Goal: Task Accomplishment & Management: Manage account settings

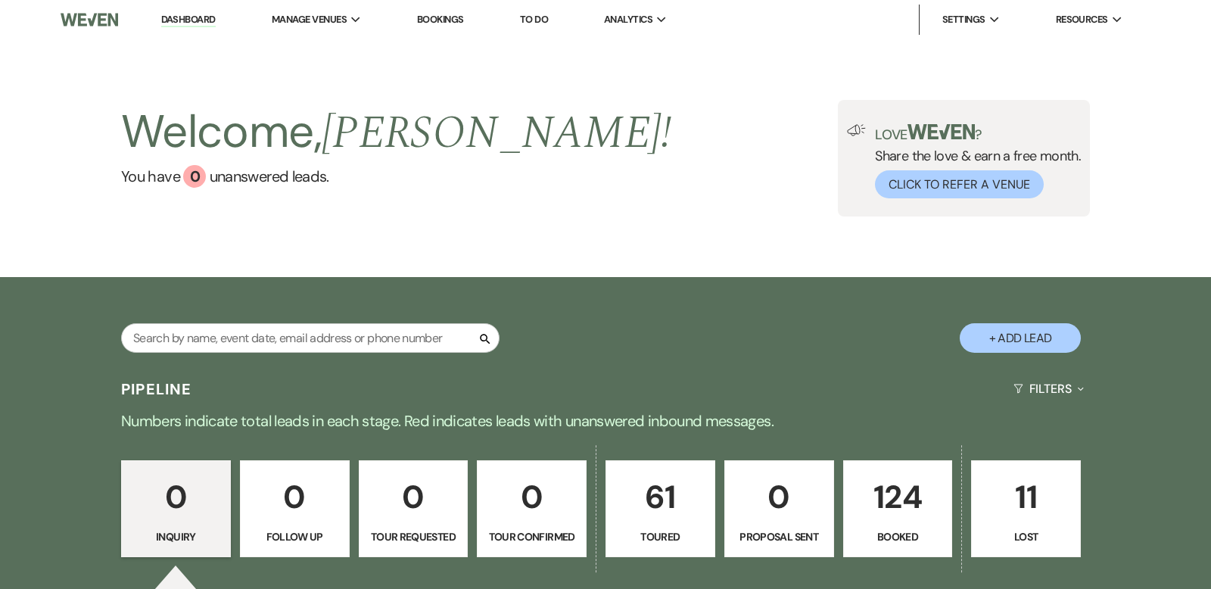
click at [899, 486] on p "124" at bounding box center [898, 496] width 90 height 51
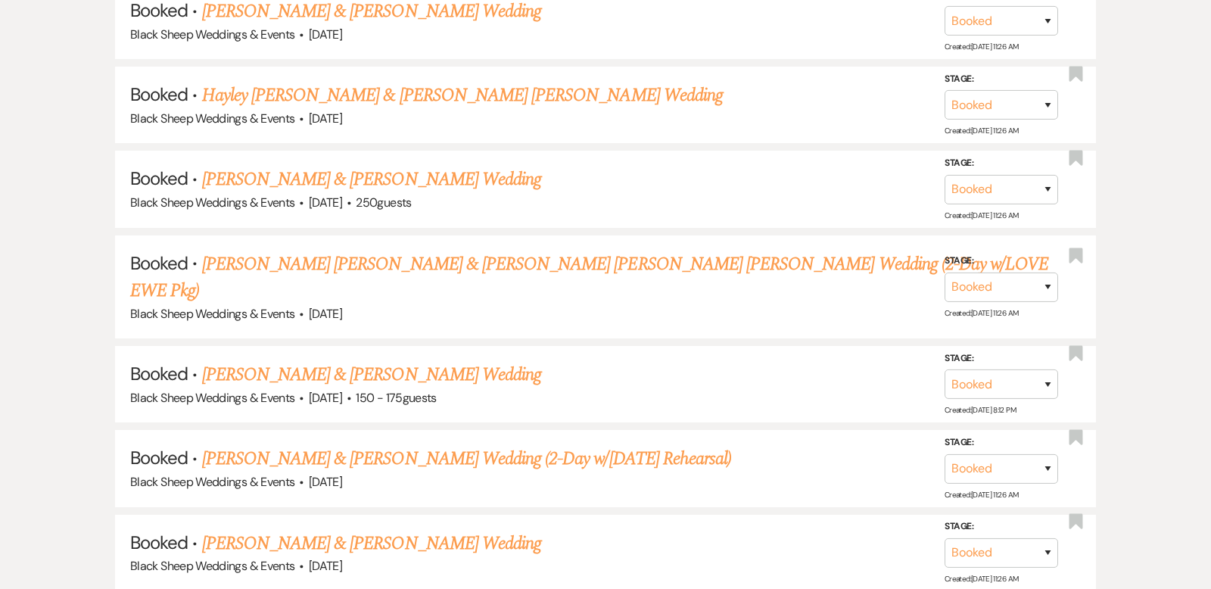
scroll to position [966, 0]
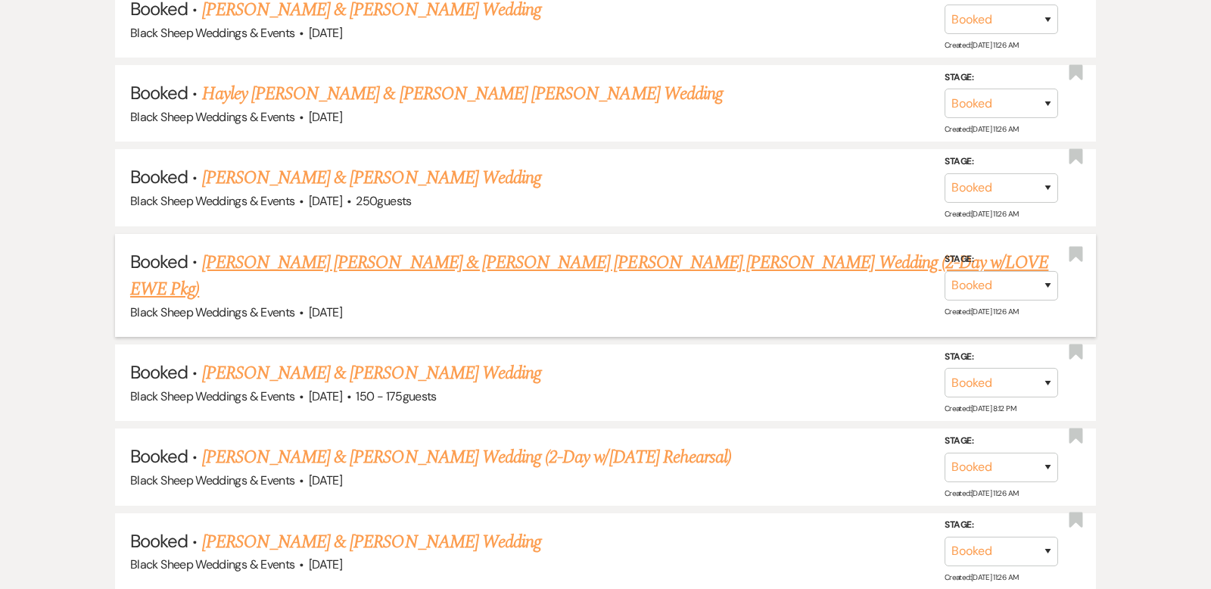
click at [441, 260] on link "[PERSON_NAME] [PERSON_NAME] & [PERSON_NAME] [PERSON_NAME] [PERSON_NAME] Wedding…" at bounding box center [589, 276] width 918 height 54
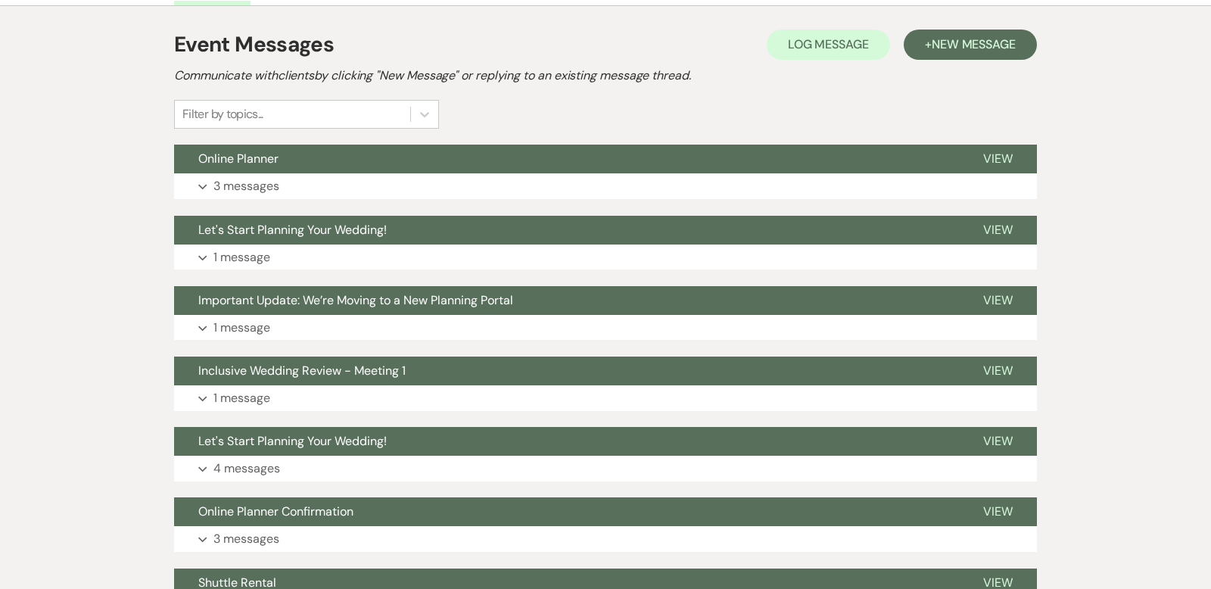
scroll to position [342, 0]
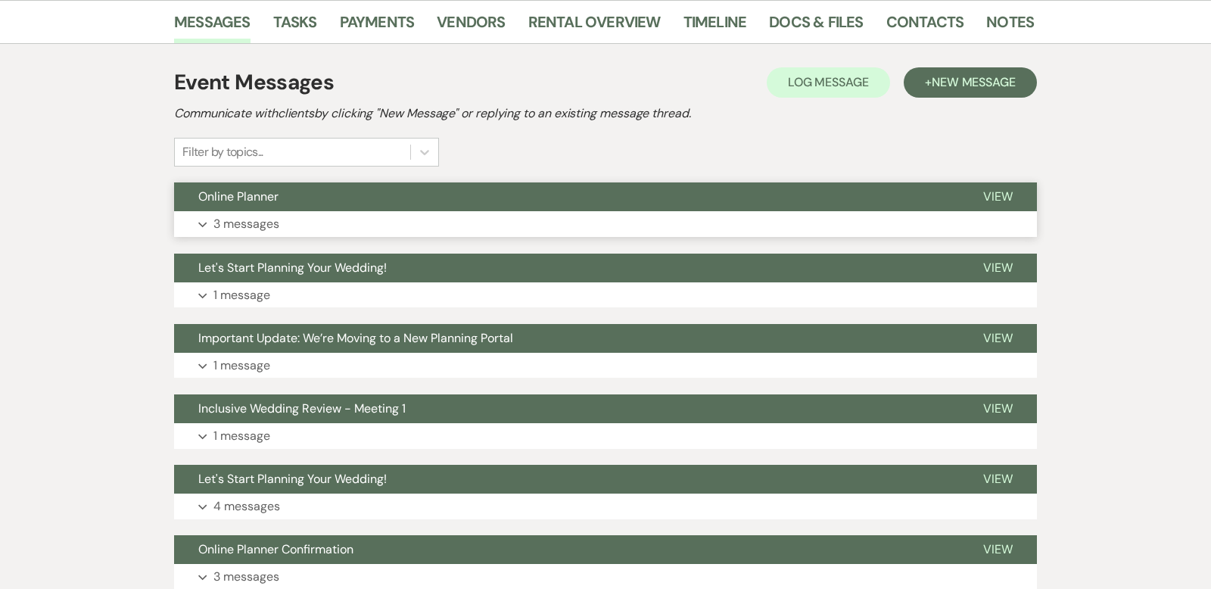
click at [202, 222] on use "button" at bounding box center [202, 224] width 8 height 5
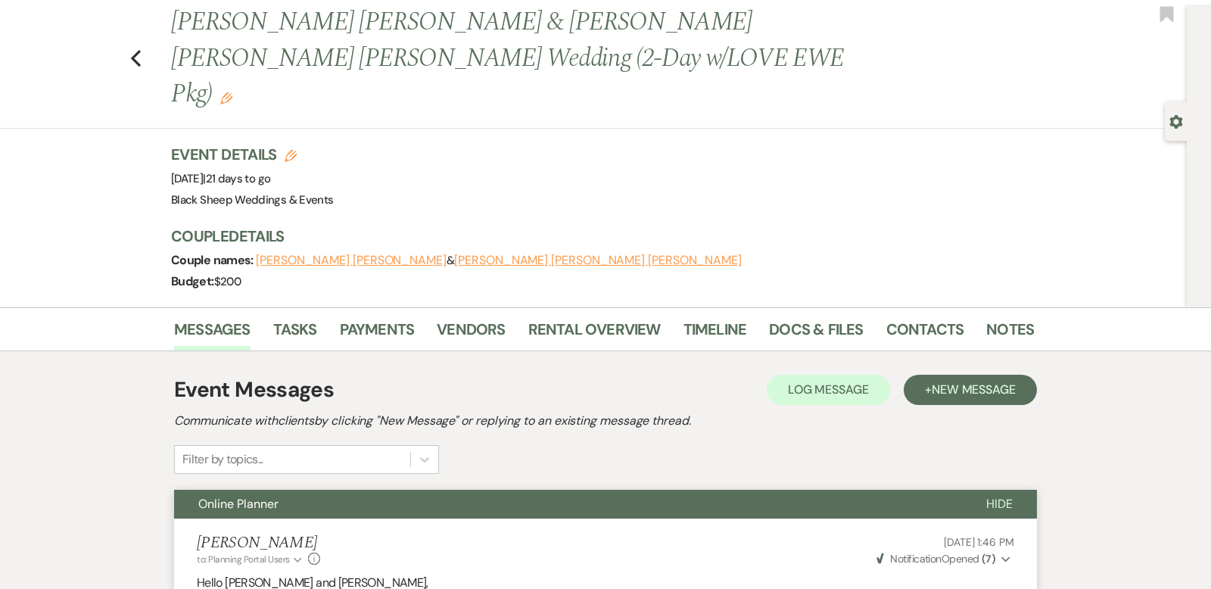
scroll to position [0, 0]
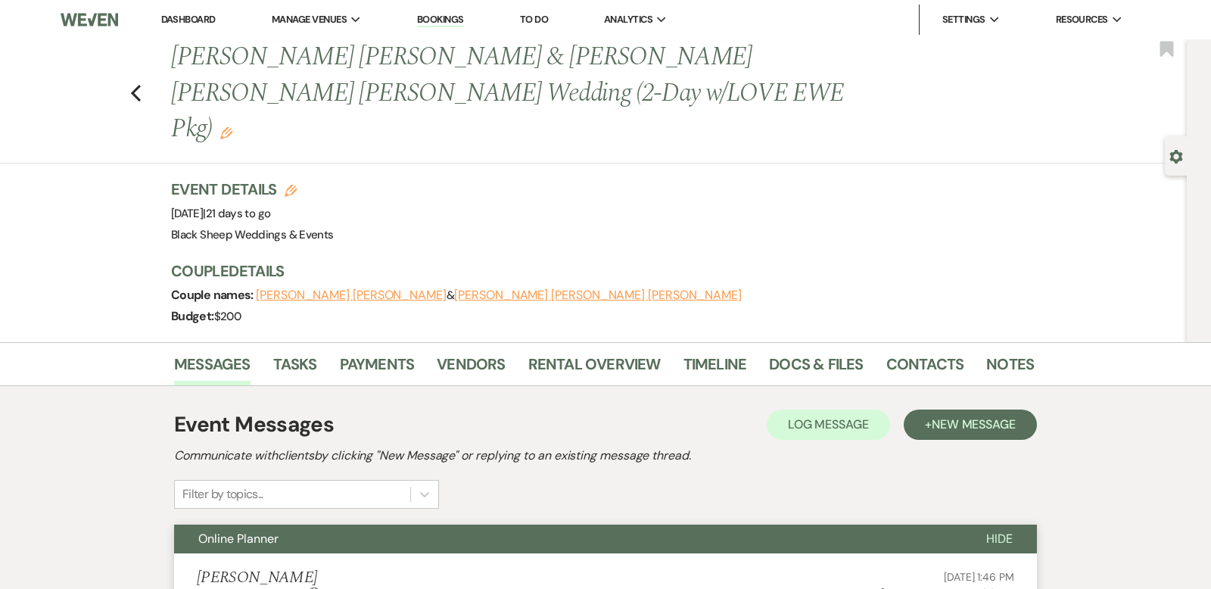
click at [454, 289] on button "[PERSON_NAME] [PERSON_NAME] [PERSON_NAME]" at bounding box center [597, 295] width 287 height 12
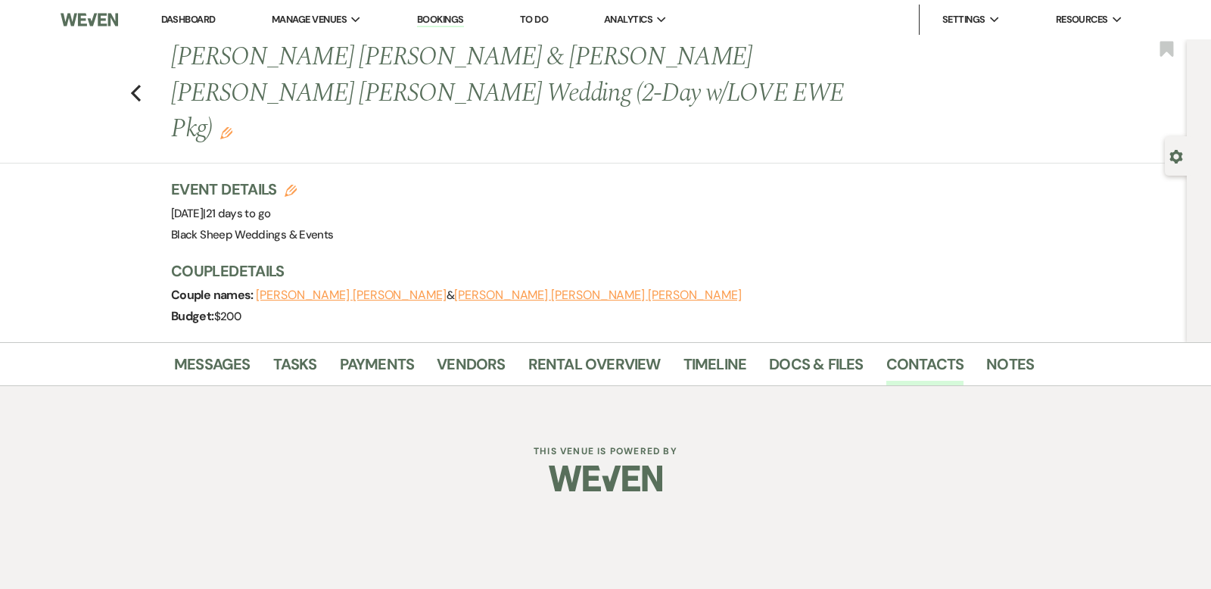
select select "1"
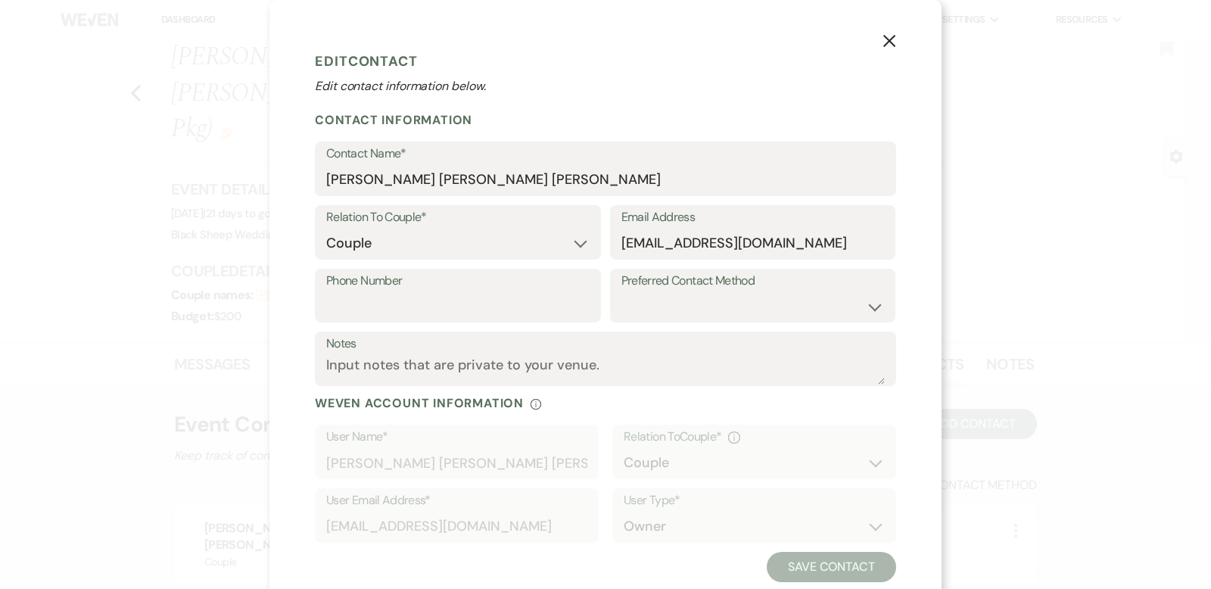
click at [890, 41] on use "button" at bounding box center [889, 41] width 12 height 12
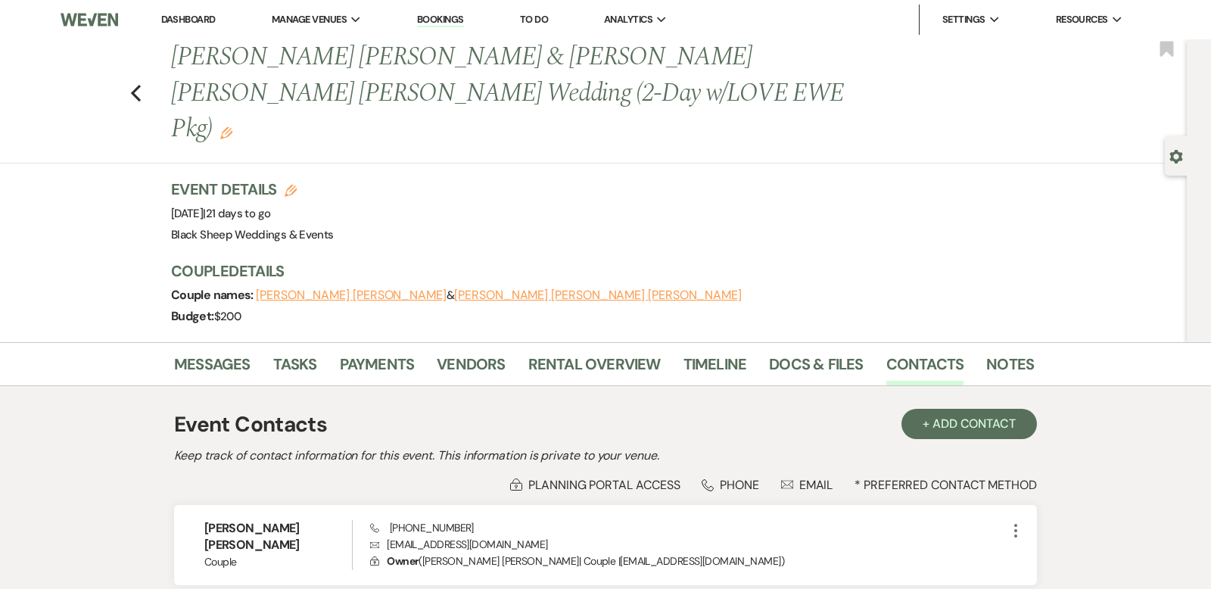
click at [319, 289] on button "[PERSON_NAME] [PERSON_NAME]" at bounding box center [351, 295] width 191 height 12
select select "1"
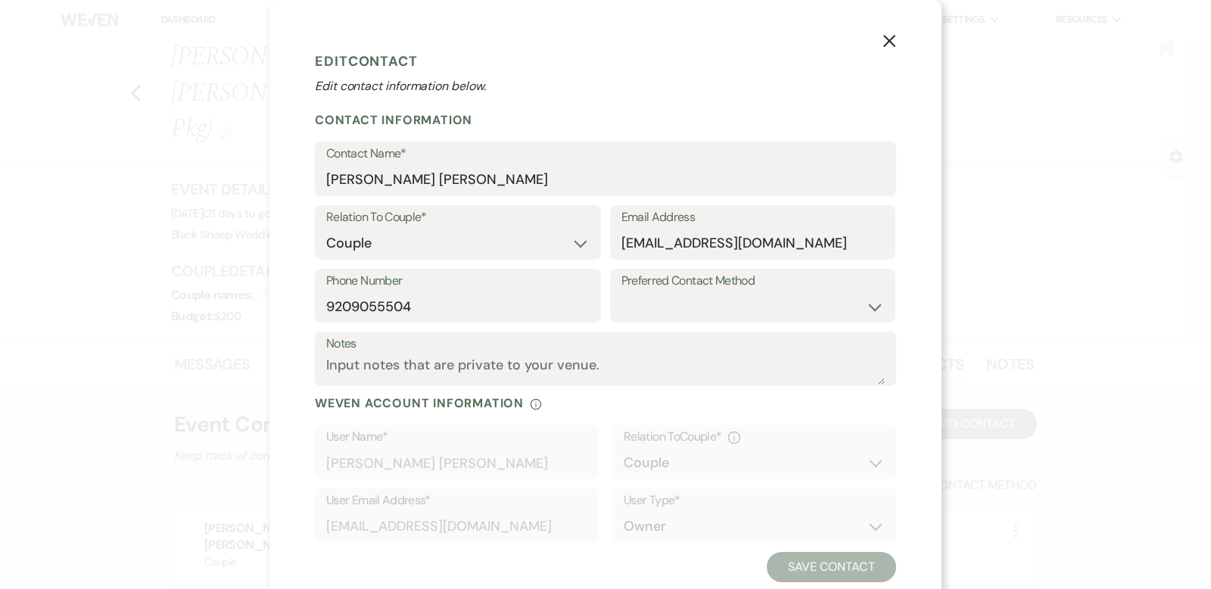
click at [890, 42] on use "button" at bounding box center [889, 41] width 12 height 12
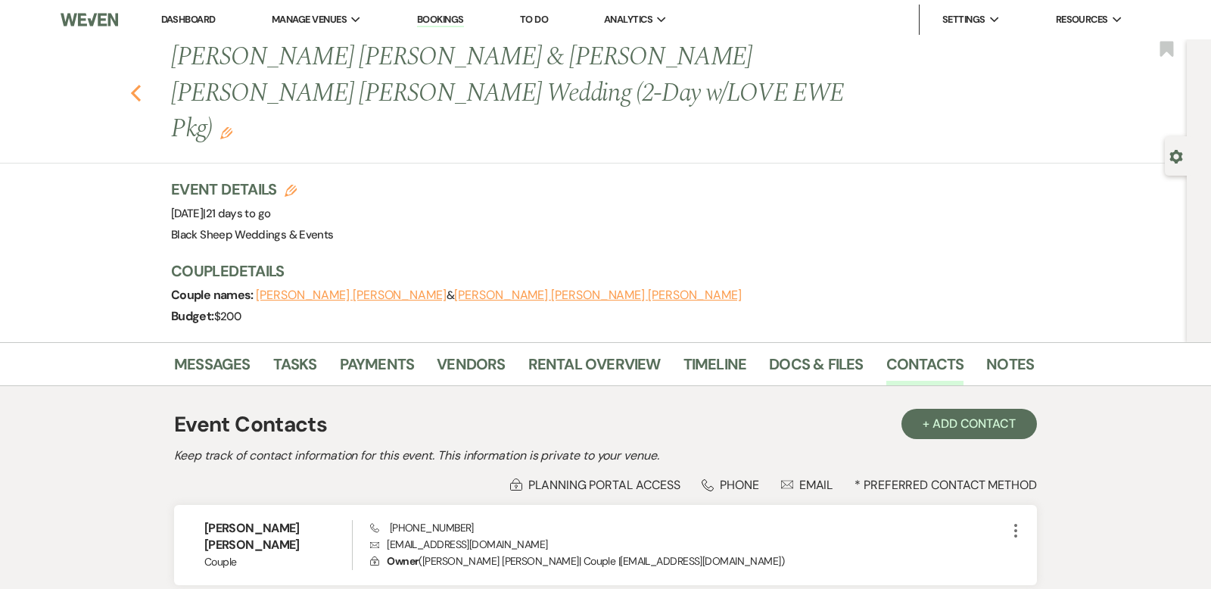
click at [135, 84] on icon "Previous" at bounding box center [135, 93] width 11 height 18
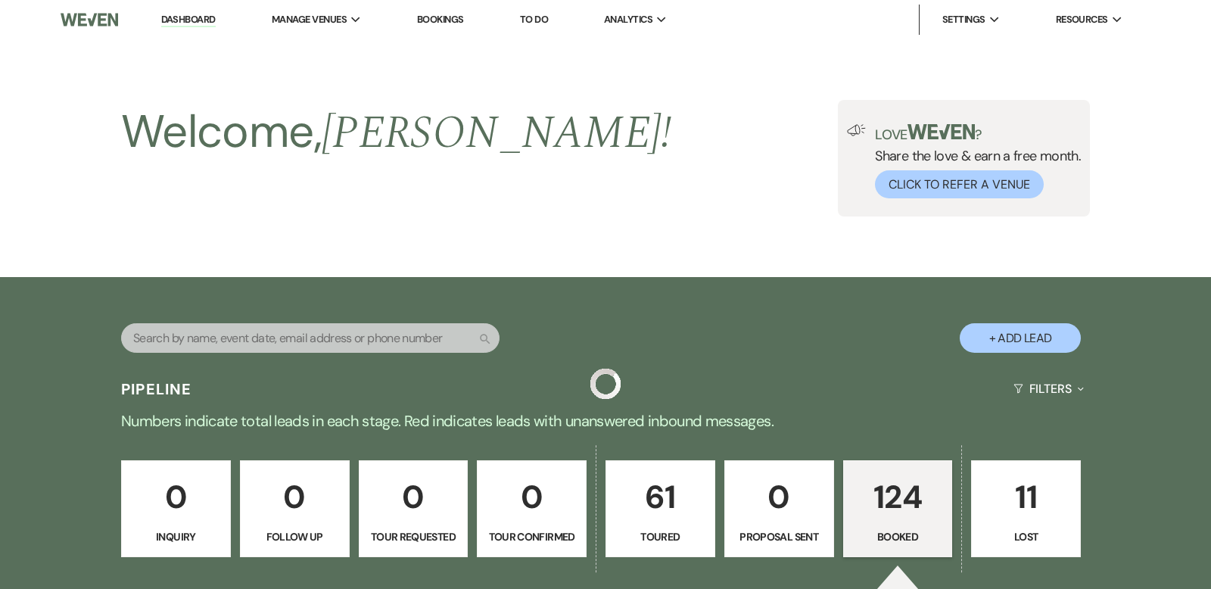
scroll to position [966, 0]
